Goal: Task Accomplishment & Management: Manage account settings

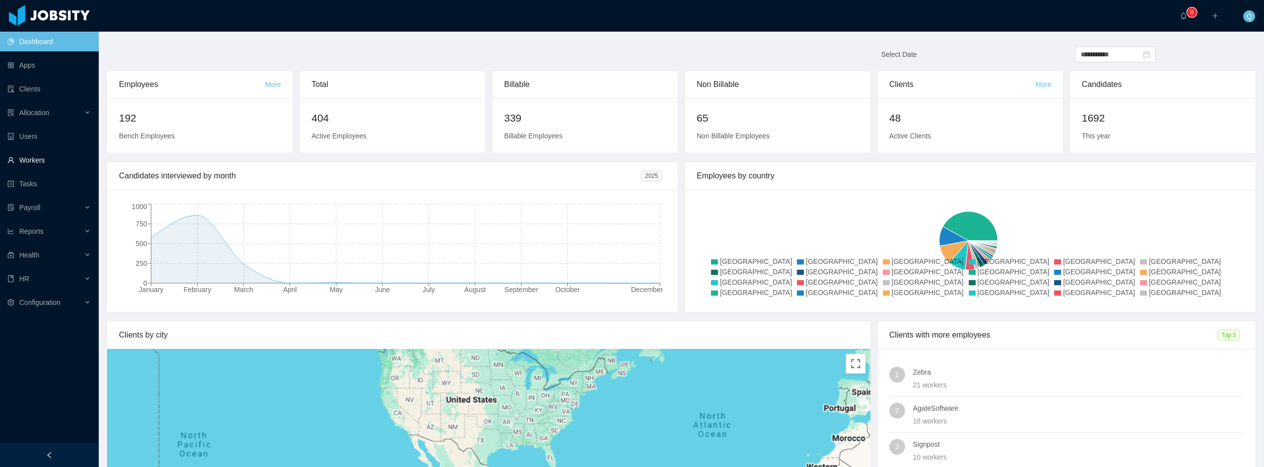
click at [44, 160] on link "Workers" at bounding box center [48, 160] width 83 height 20
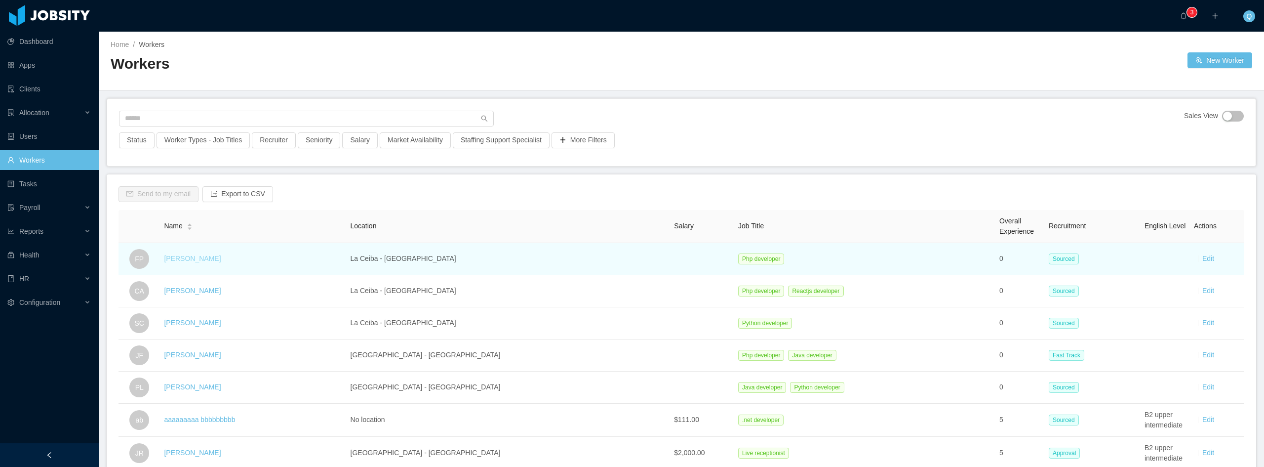
click at [189, 260] on link "[PERSON_NAME]" at bounding box center [192, 258] width 57 height 8
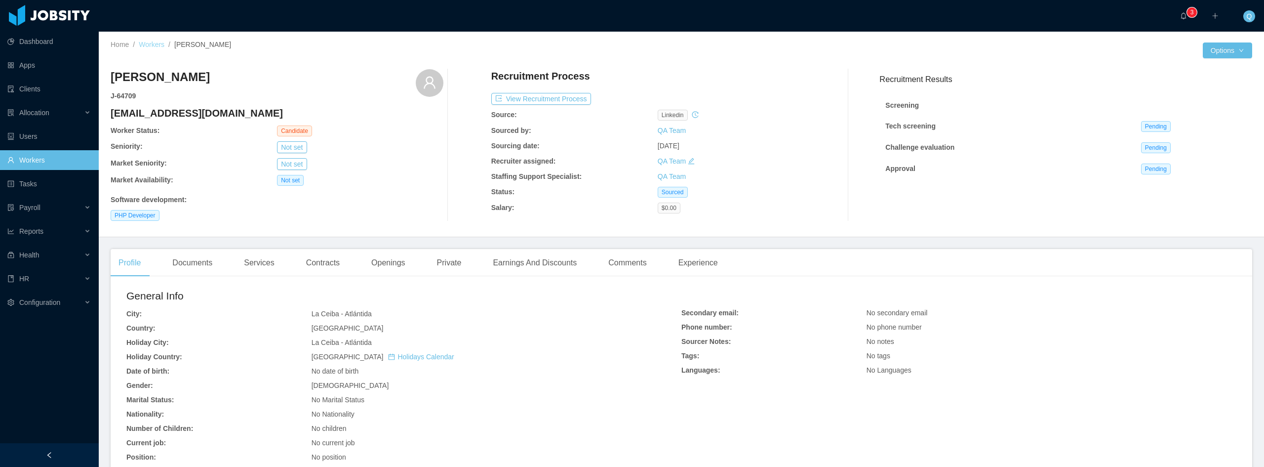
click at [156, 43] on link "Workers" at bounding box center [152, 44] width 26 height 8
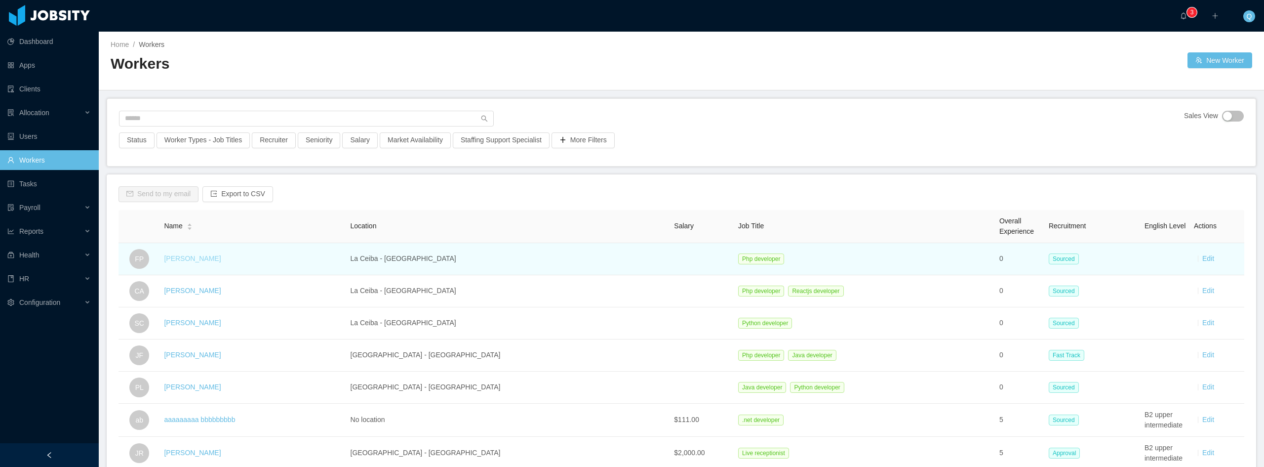
click at [205, 258] on link "[PERSON_NAME]" at bounding box center [192, 258] width 57 height 8
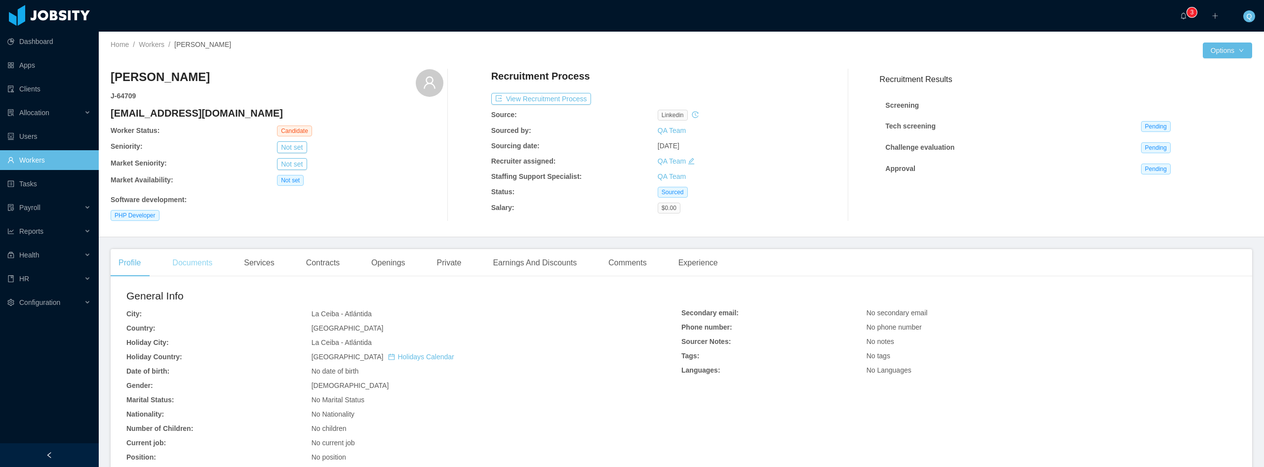
click at [200, 259] on div "Documents" at bounding box center [192, 263] width 56 height 28
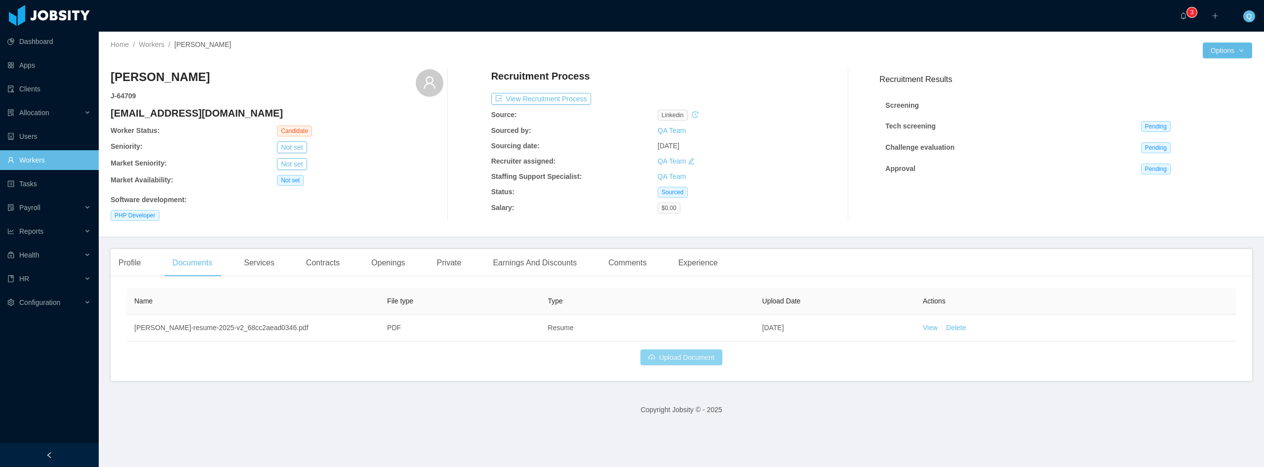
click at [682, 358] on button "Upload Document" at bounding box center [681, 357] width 82 height 16
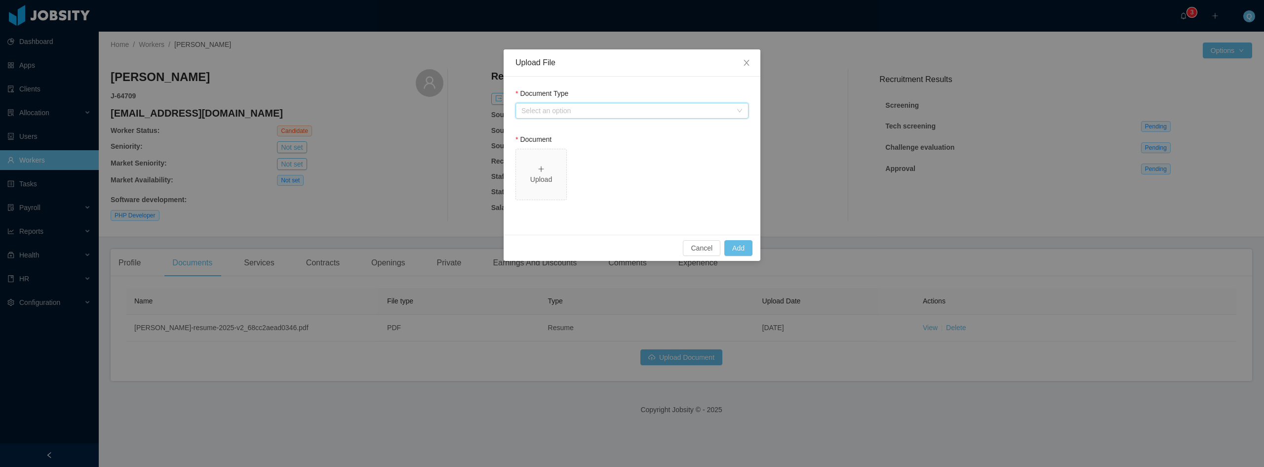
click at [623, 102] on div "Document Type Select an option" at bounding box center [631, 105] width 233 height 34
click at [623, 108] on div "Select an option" at bounding box center [626, 111] width 210 height 10
click at [592, 130] on li "Resume" at bounding box center [631, 130] width 233 height 16
click at [550, 173] on div "Upload" at bounding box center [541, 174] width 42 height 21
click at [609, 202] on span "Resume - [PERSON_NAME] (2024).pdf" at bounding box center [631, 176] width 233 height 55
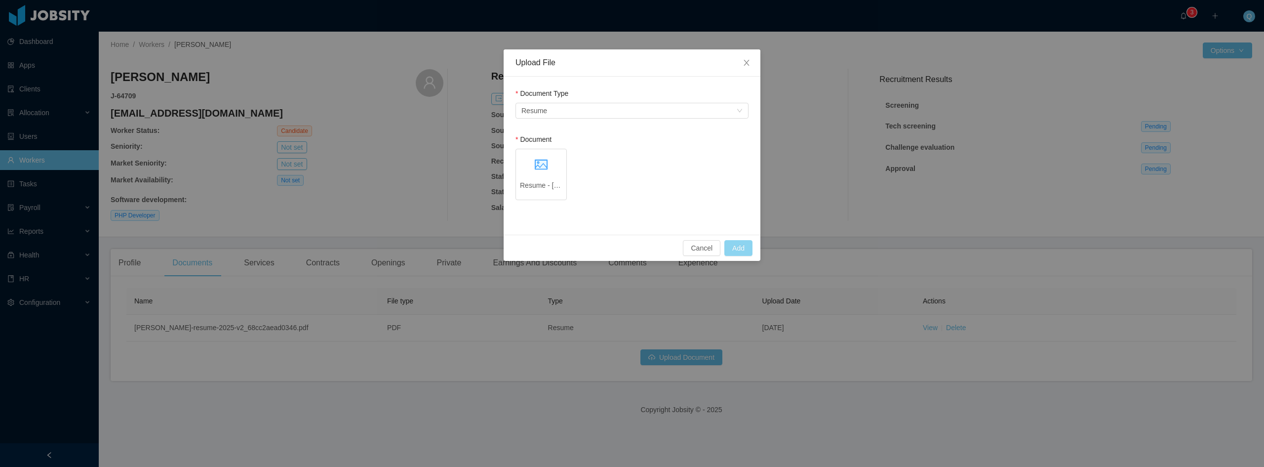
click at [736, 243] on button "Add" at bounding box center [738, 248] width 28 height 16
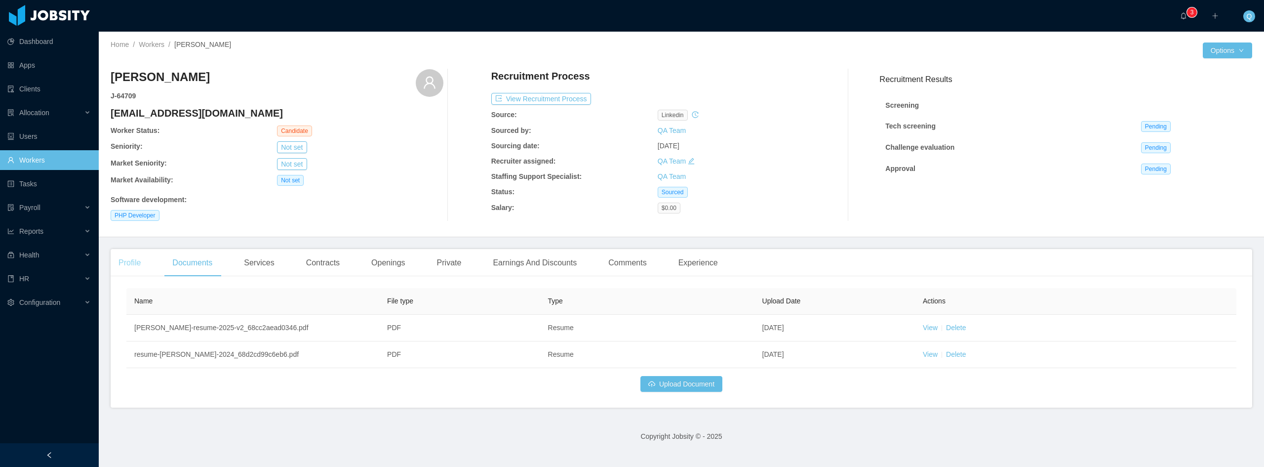
click at [129, 264] on div "Profile" at bounding box center [130, 263] width 38 height 28
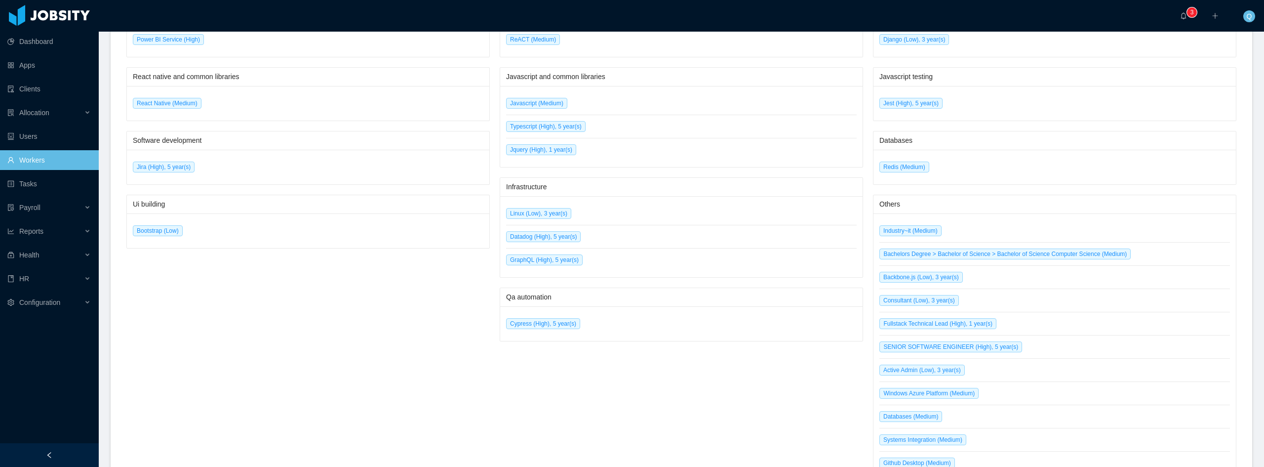
scroll to position [592, 0]
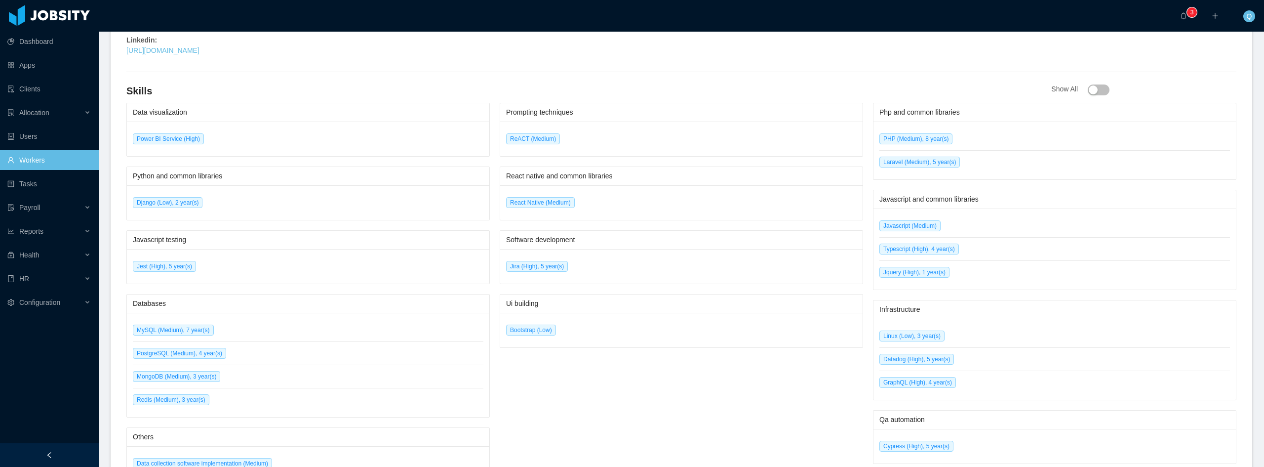
scroll to position [444, 0]
click at [499, 37] on div "Linkedin:" at bounding box center [403, 41] width 555 height 10
click at [550, 48] on div "[URL][DOMAIN_NAME]" at bounding box center [403, 51] width 555 height 10
